Goal: Book appointment/travel/reservation

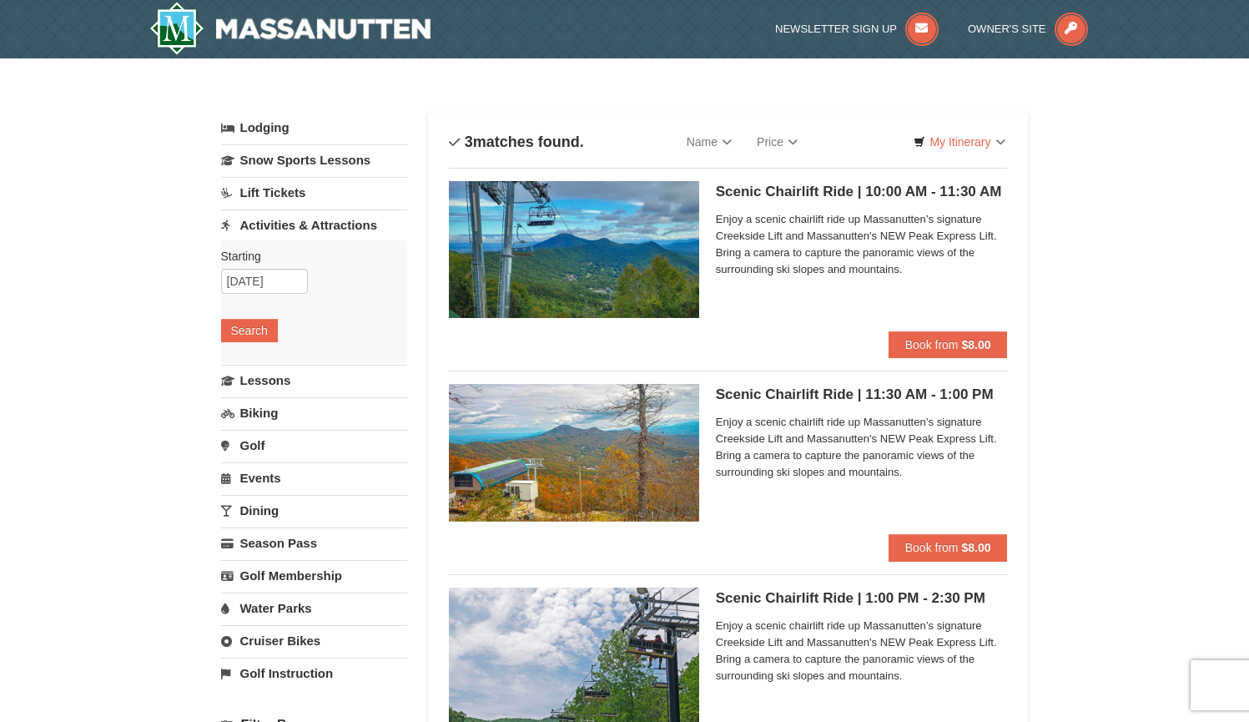
select select "10"
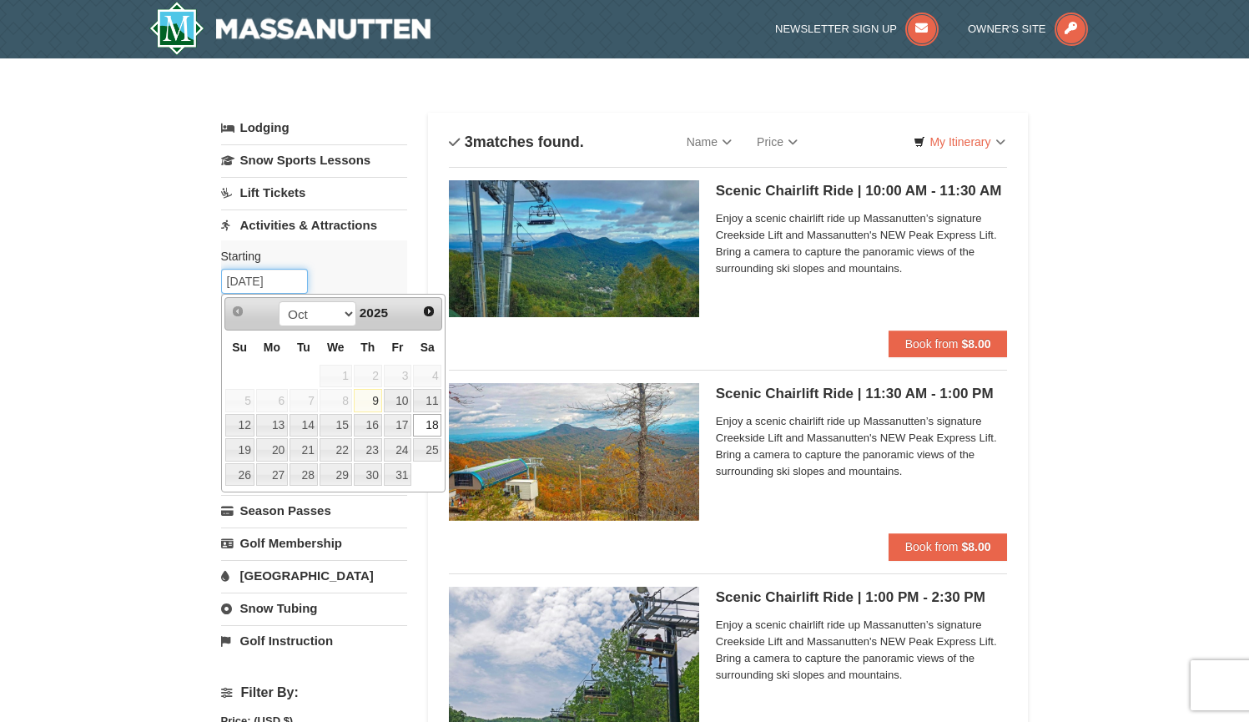
click at [278, 275] on input "[DATE]" at bounding box center [264, 281] width 87 height 25
click at [399, 428] on link "17" at bounding box center [398, 425] width 28 height 23
type input "10/17/2025"
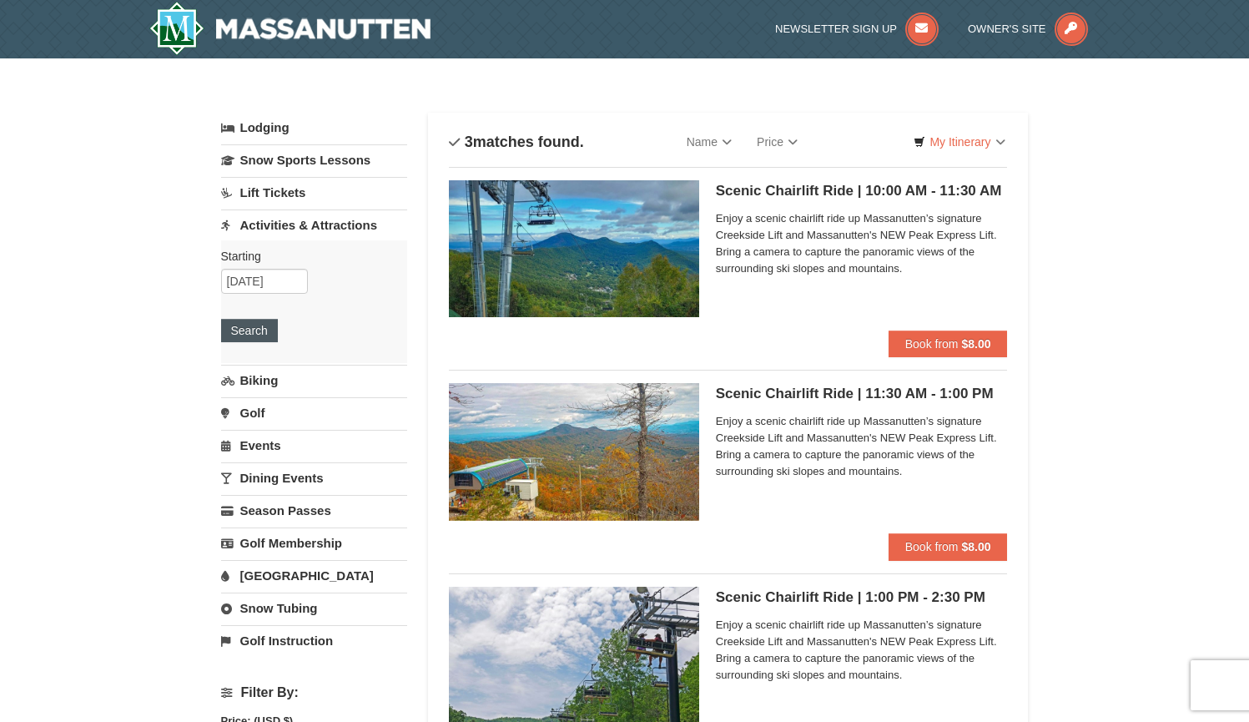
click at [250, 336] on button "Search" at bounding box center [249, 330] width 57 height 23
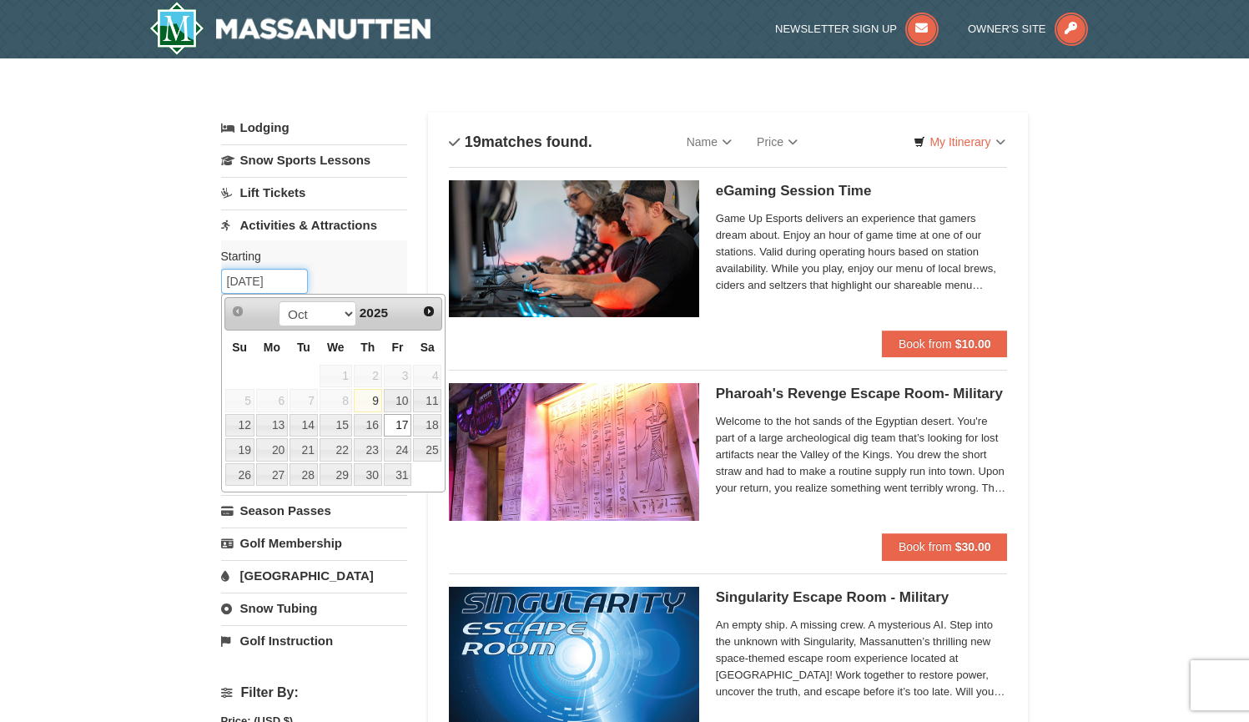
drag, startPoint x: 289, startPoint y: 283, endPoint x: 228, endPoint y: 290, distance: 61.3
click at [423, 422] on link "18" at bounding box center [427, 425] width 28 height 23
type input "[DATE]"
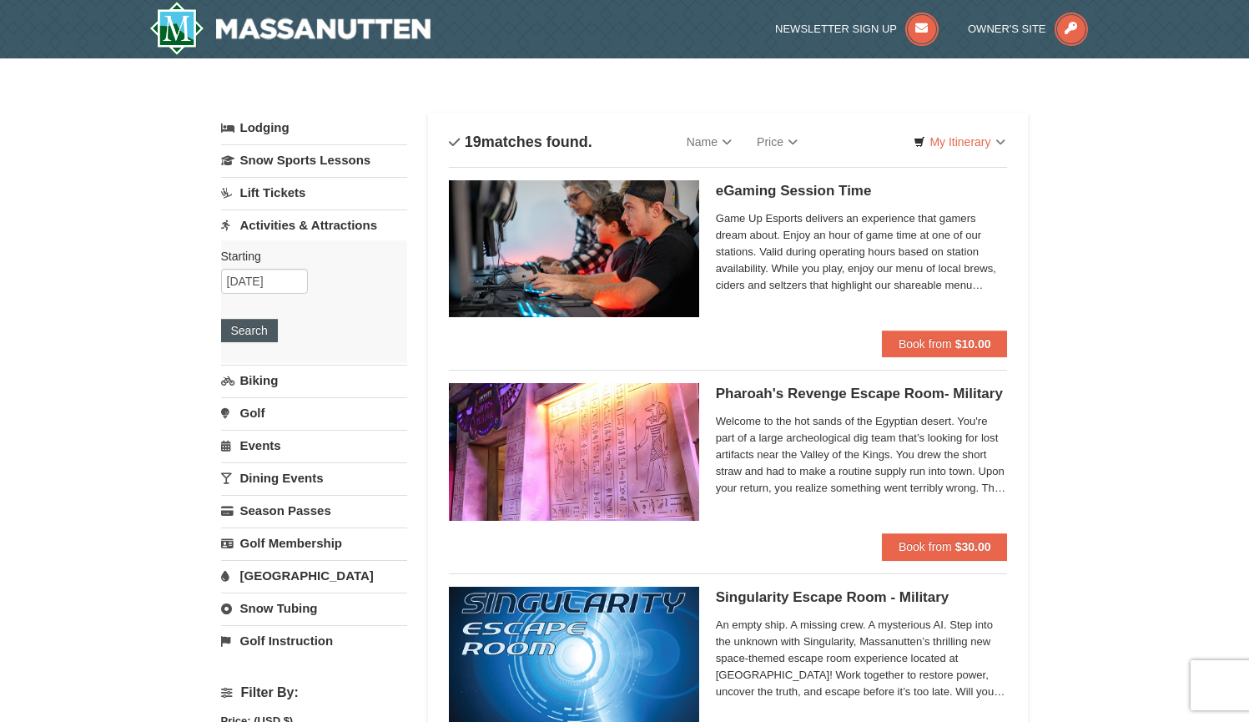
click at [253, 334] on button "Search" at bounding box center [249, 330] width 57 height 23
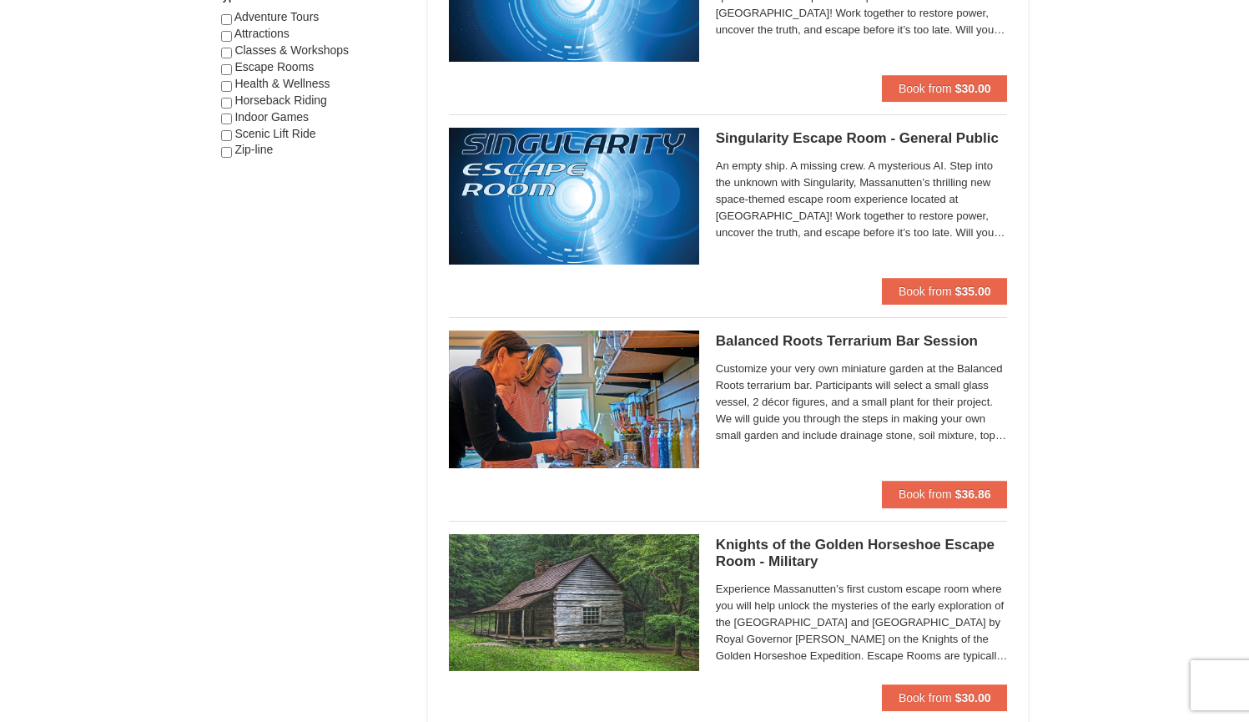
scroll to position [2237, 0]
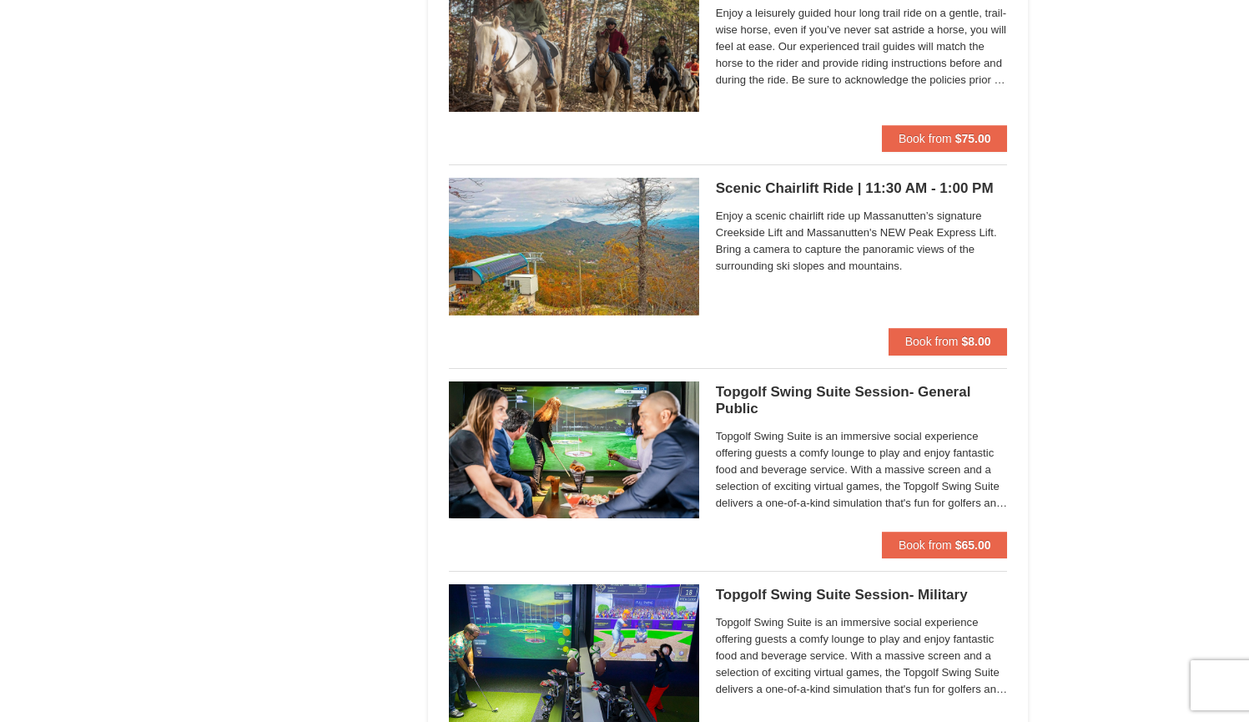
click at [911, 180] on h5 "Scenic Chairlift Ride | 11:30 AM - 1:00 PM Massanutten Scenic Chairlift Rides" at bounding box center [862, 188] width 292 height 17
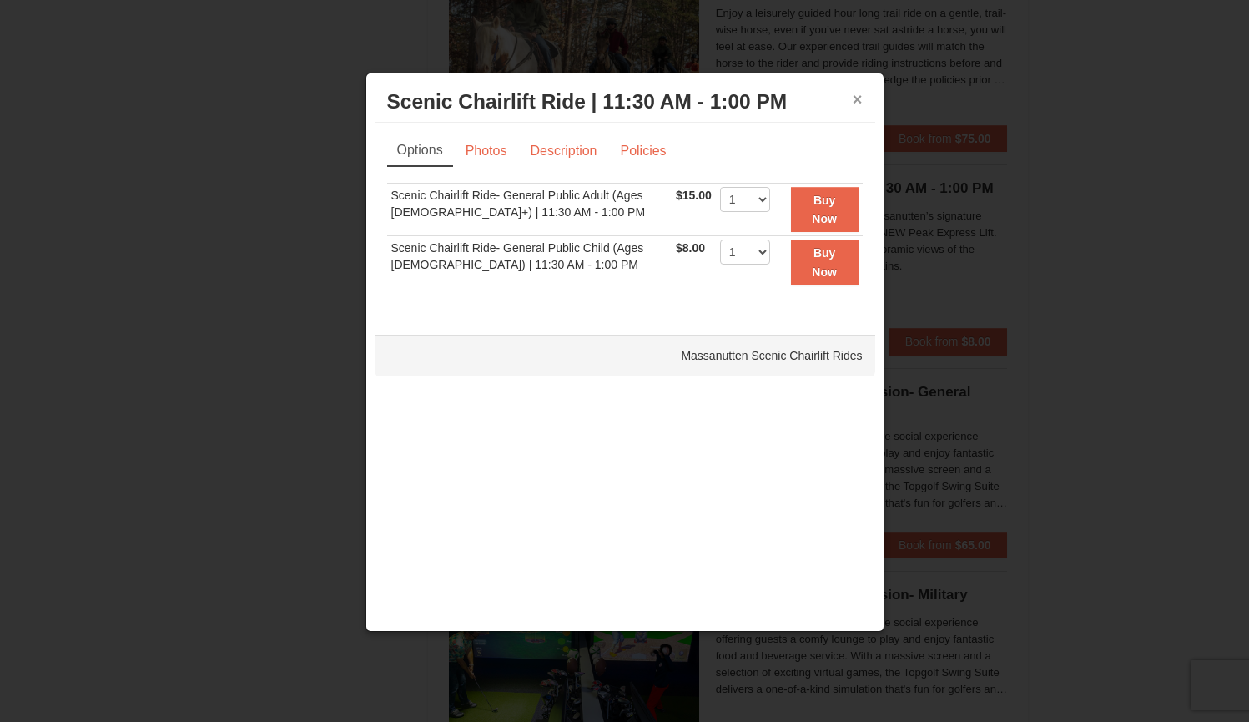
click at [853, 92] on button "×" at bounding box center [858, 99] width 10 height 17
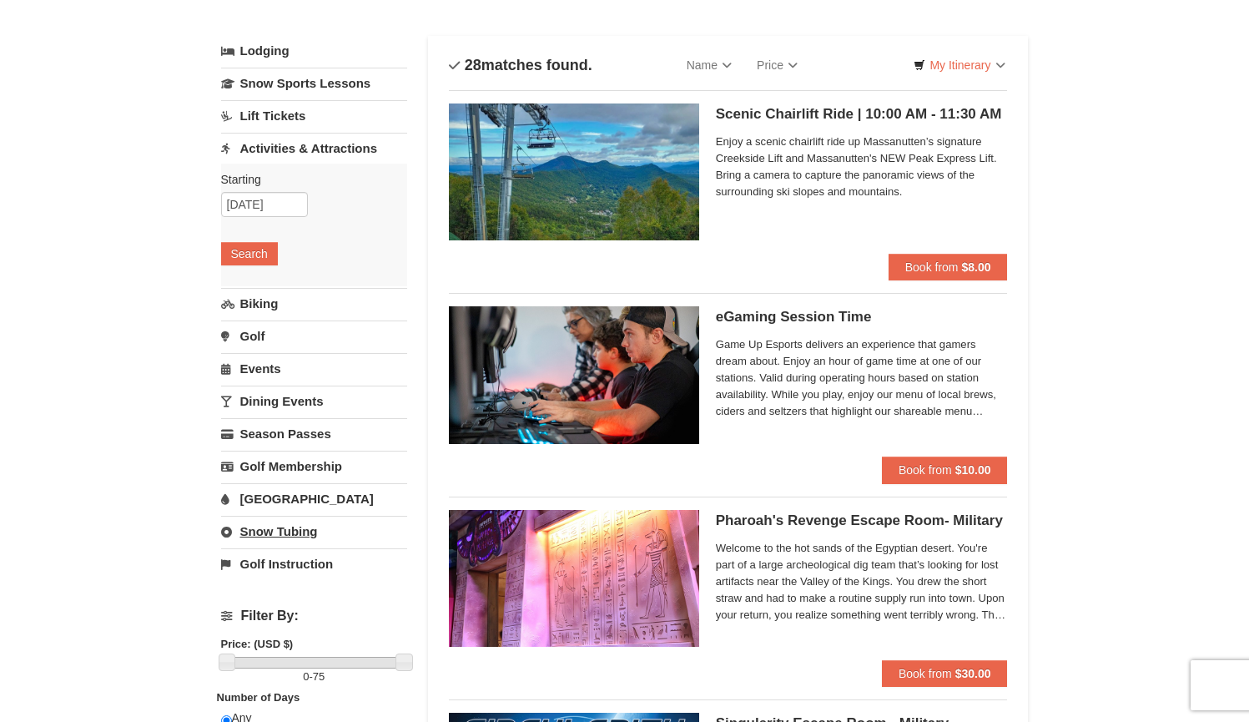
scroll to position [0, 0]
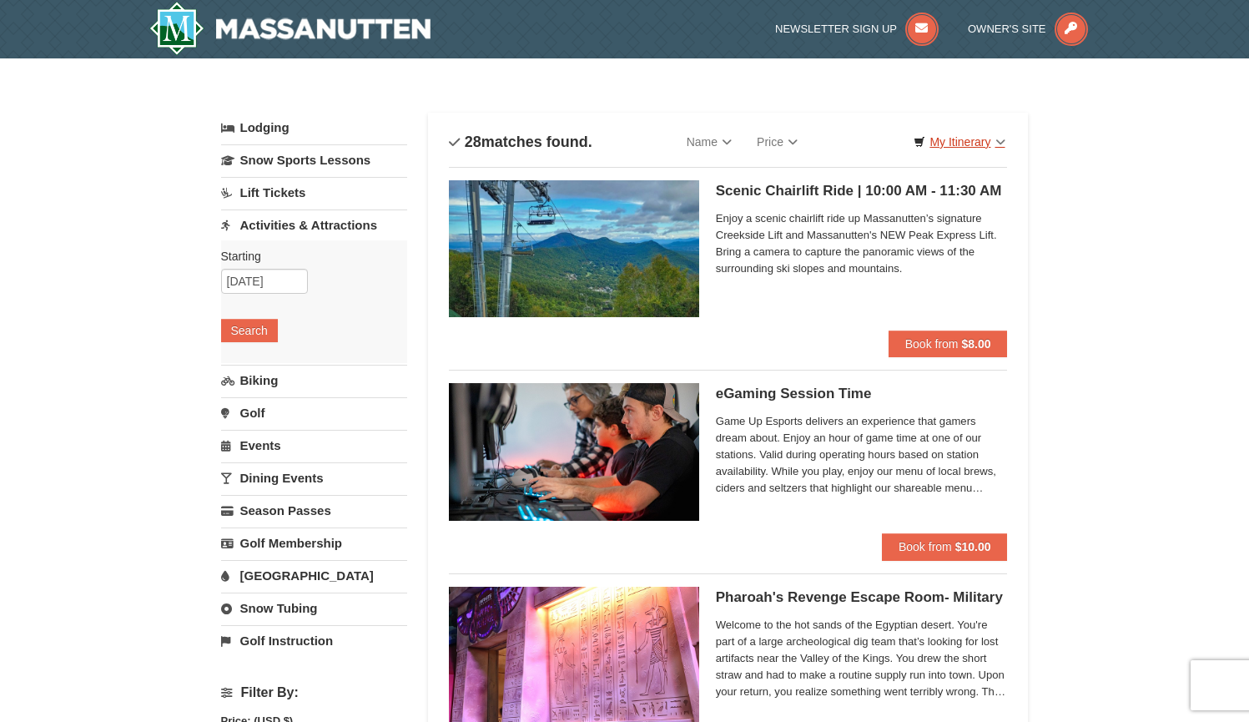
click at [1014, 144] on link "My Itinerary" at bounding box center [959, 141] width 113 height 25
click at [714, 149] on link "Name" at bounding box center [709, 141] width 70 height 33
click at [714, 139] on link "Name" at bounding box center [709, 141] width 70 height 33
click at [721, 208] on link "Name (Z to A)" at bounding box center [742, 198] width 134 height 22
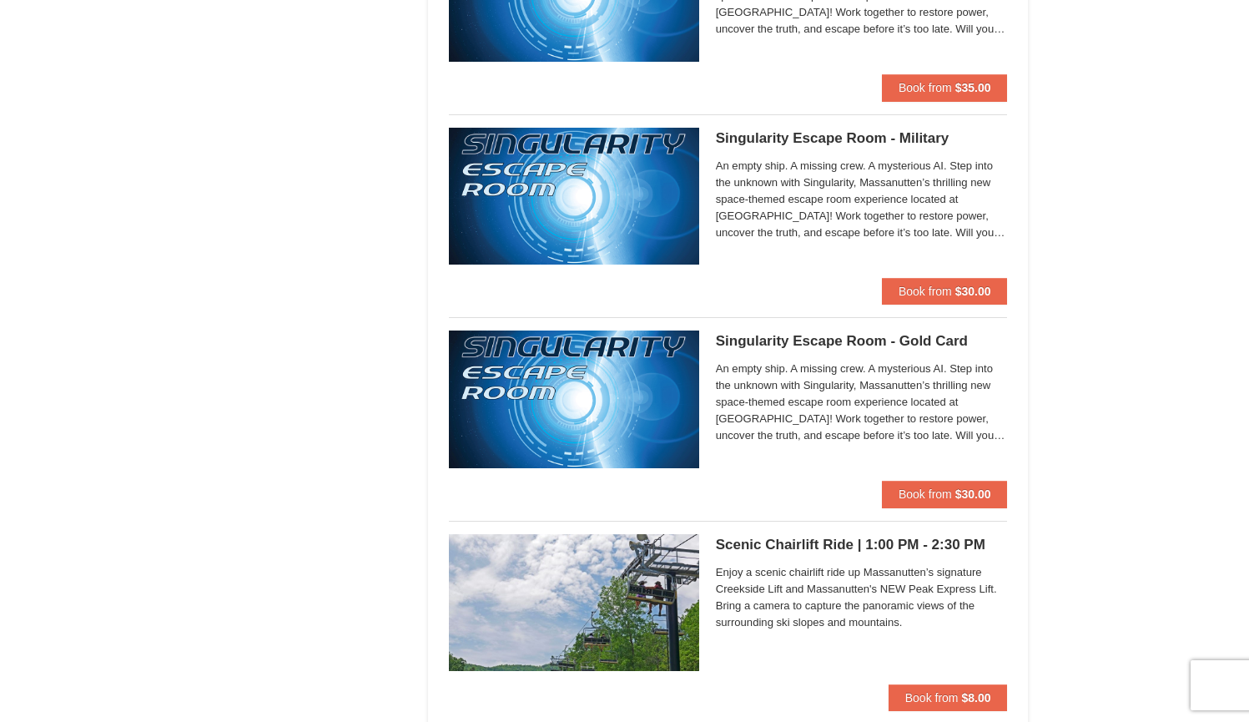
scroll to position [1942, 0]
